Goal: Check status: Check status

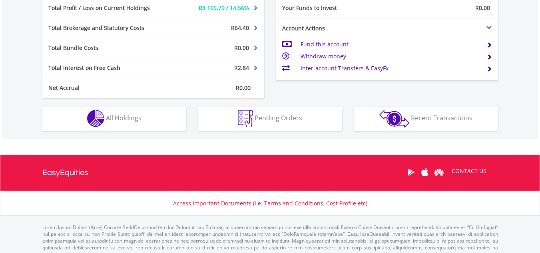
scroll to position [423, 0]
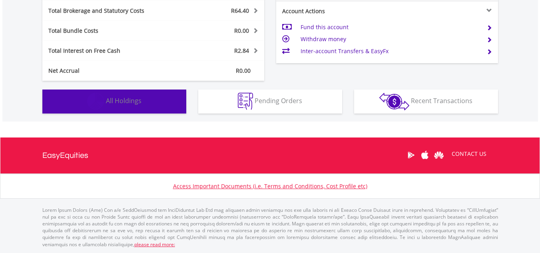
click at [140, 99] on span "All Holdings" at bounding box center [124, 100] width 36 height 9
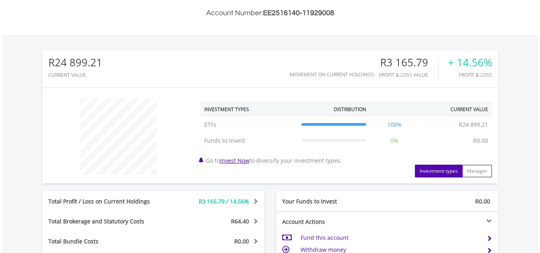
scroll to position [162, 0]
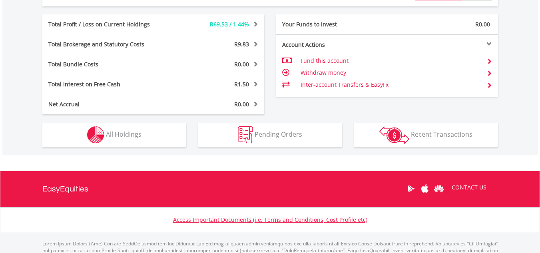
scroll to position [400, 0]
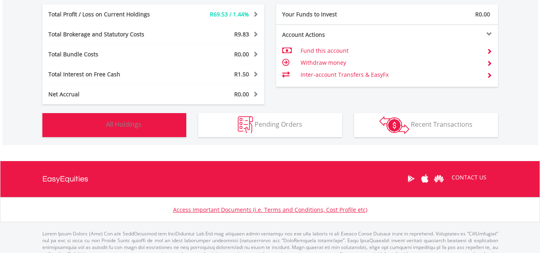
click at [163, 129] on button "Holdings All Holdings" at bounding box center [114, 125] width 144 height 24
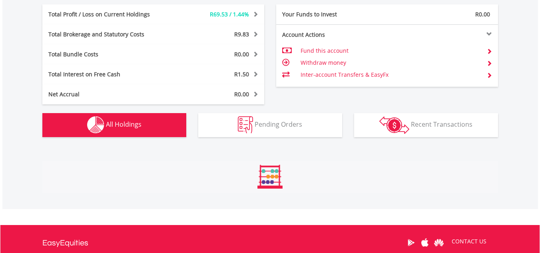
click at [163, 129] on button "Holdings All Holdings" at bounding box center [114, 125] width 144 height 24
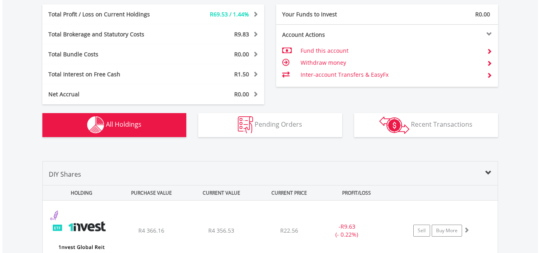
scroll to position [561, 0]
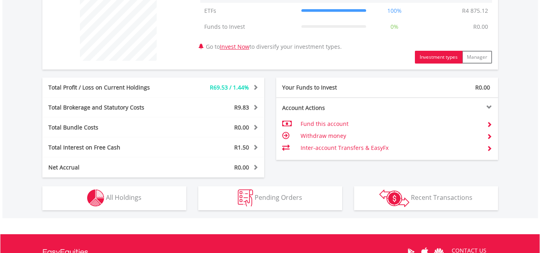
scroll to position [415, 0]
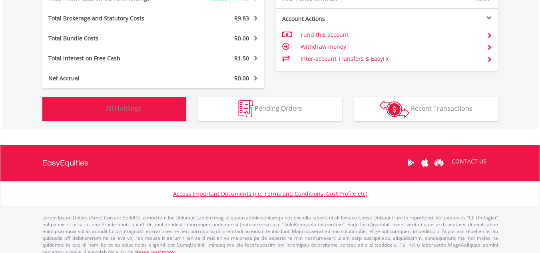
click at [158, 114] on button "Holdings All Holdings" at bounding box center [114, 109] width 144 height 24
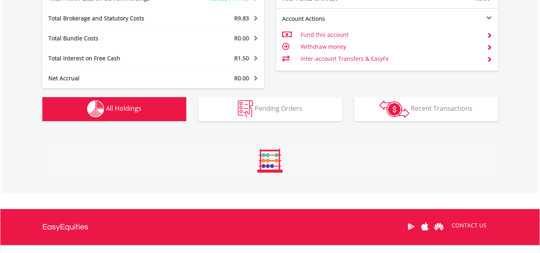
scroll to position [561, 0]
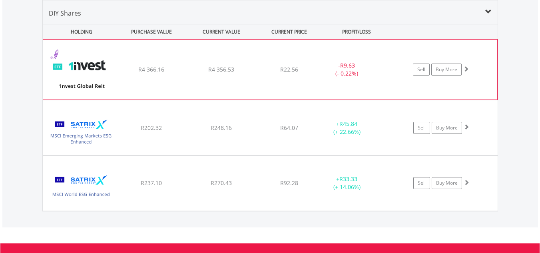
click at [218, 85] on div "﻿ 1nvest Global REIT Index Feeder ETF R4 366.16 R4 356.53 R22.56 - R9.63 (- 0.2…" at bounding box center [270, 70] width 454 height 60
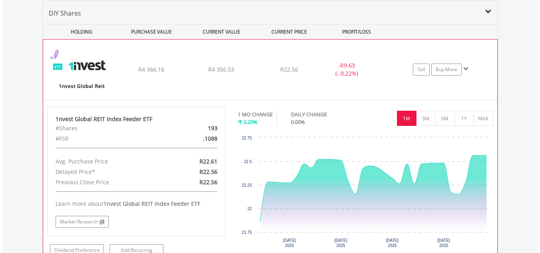
click at [218, 85] on div "﻿ 1nvest Global REIT Index Feeder ETF R4 366.16 R4 356.53 R22.56 - R9.63 (- 0.2…" at bounding box center [270, 70] width 454 height 60
